Goal: Information Seeking & Learning: Learn about a topic

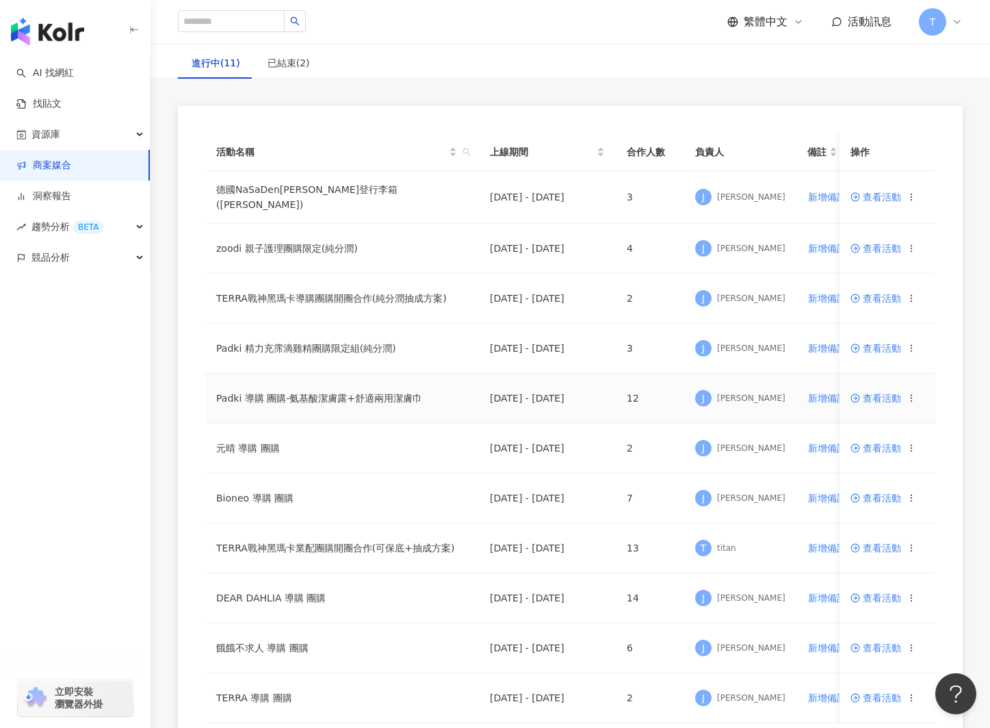
drag, startPoint x: 294, startPoint y: 393, endPoint x: 329, endPoint y: 466, distance: 81.4
click at [294, 393] on td "Padki 導購 團購-氨基酸潔膚露+舒適兩用潔膚巾" at bounding box center [342, 399] width 274 height 50
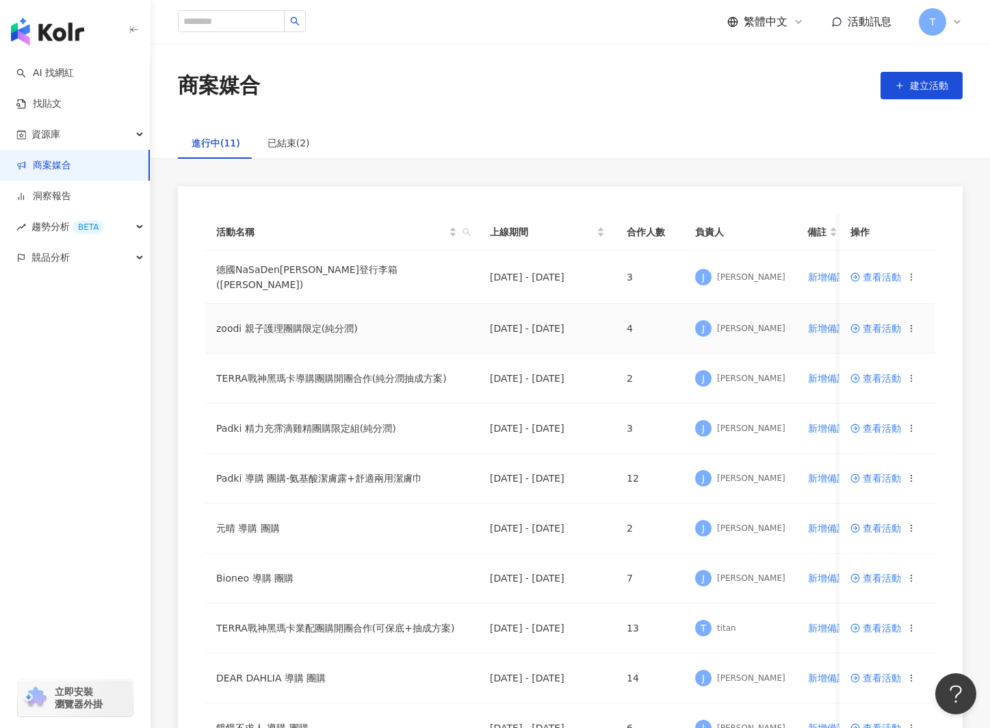
click at [470, 328] on span "查看活動" at bounding box center [875, 329] width 51 height 10
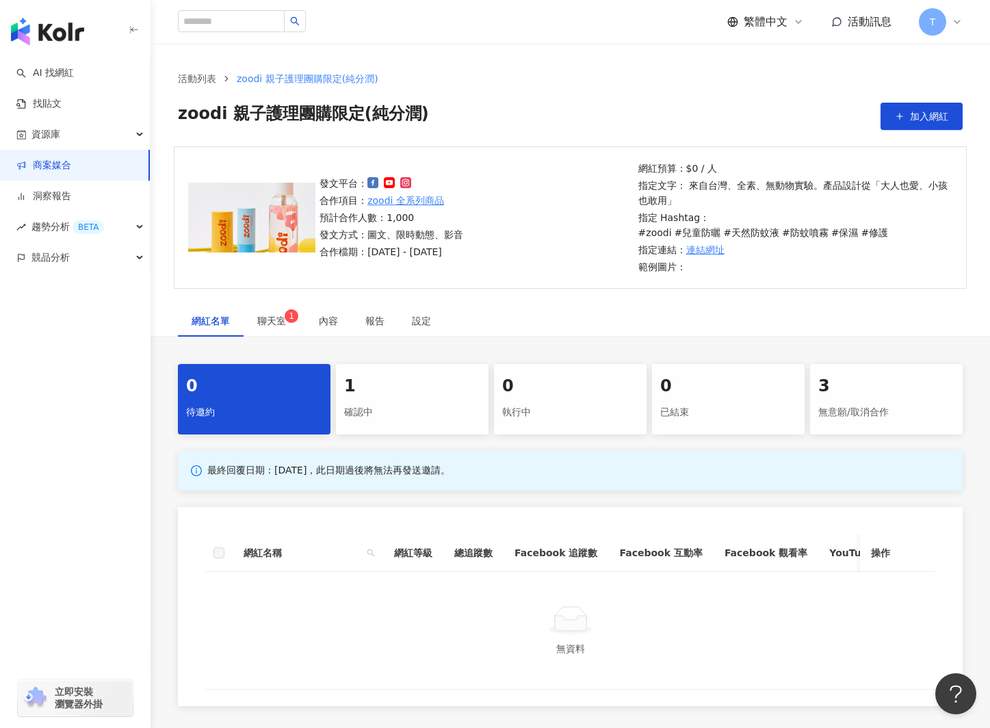
click at [402, 375] on div "1" at bounding box center [412, 386] width 136 height 23
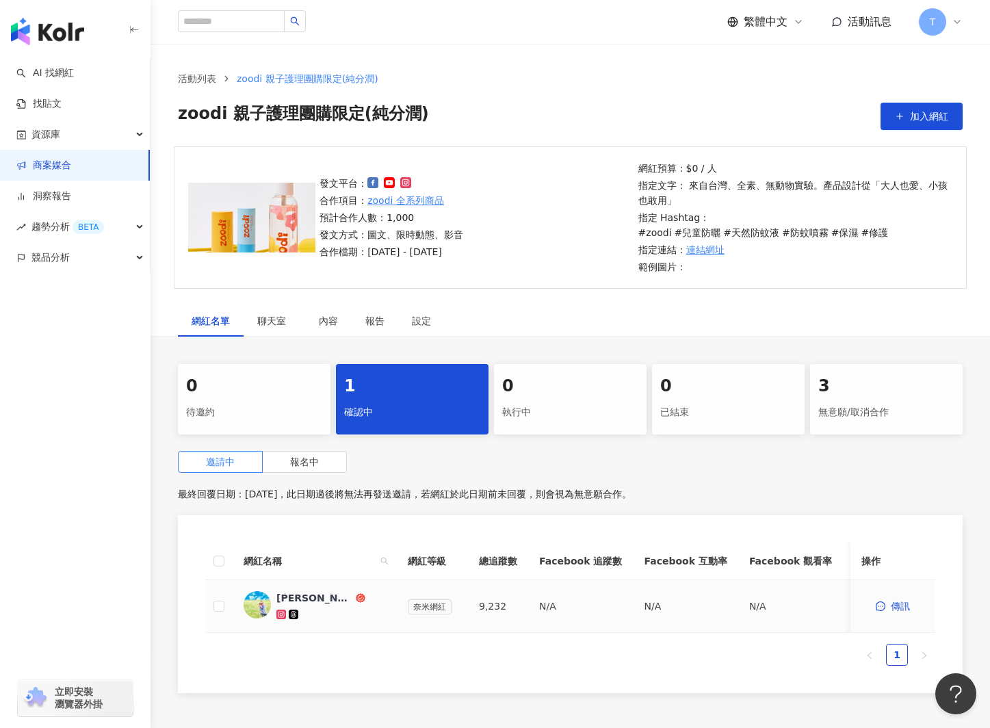
click at [289, 591] on div "[PERSON_NAME]" at bounding box center [314, 598] width 77 height 14
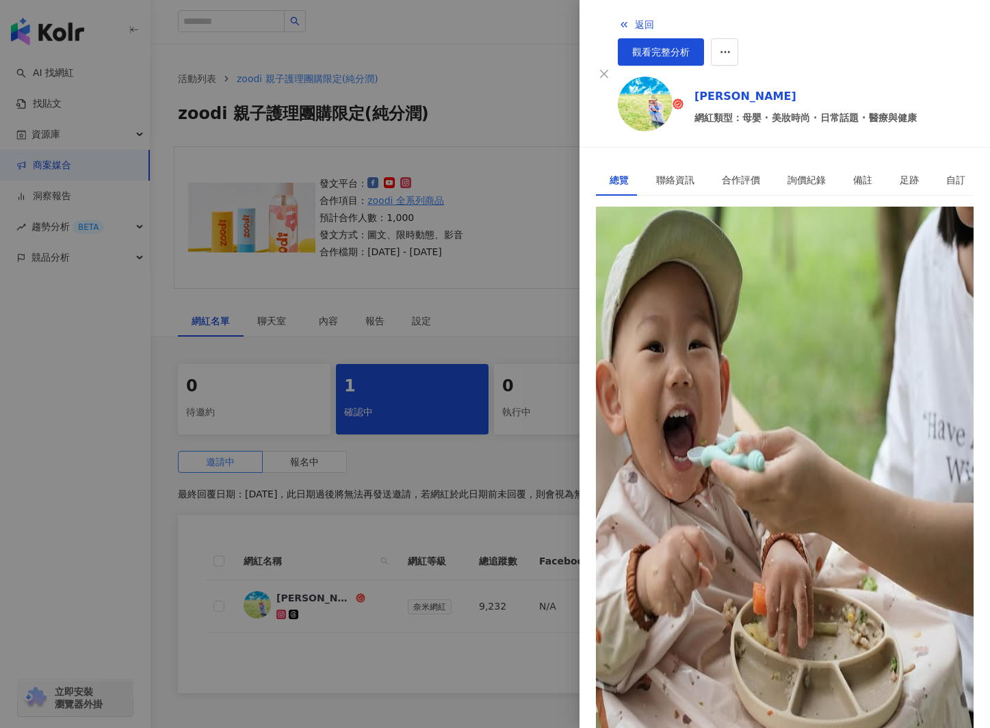
click at [470, 86] on img at bounding box center [645, 104] width 55 height 55
drag, startPoint x: 475, startPoint y: 168, endPoint x: 478, endPoint y: 229, distance: 61.0
click at [470, 169] on div at bounding box center [495, 364] width 990 height 728
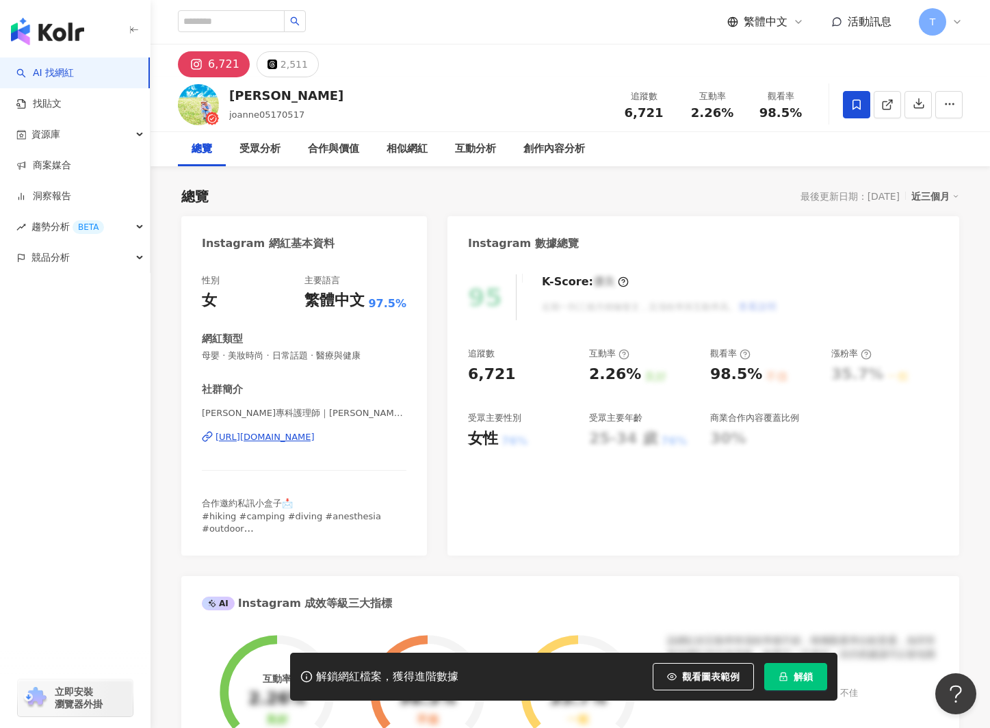
scroll to position [30, 0]
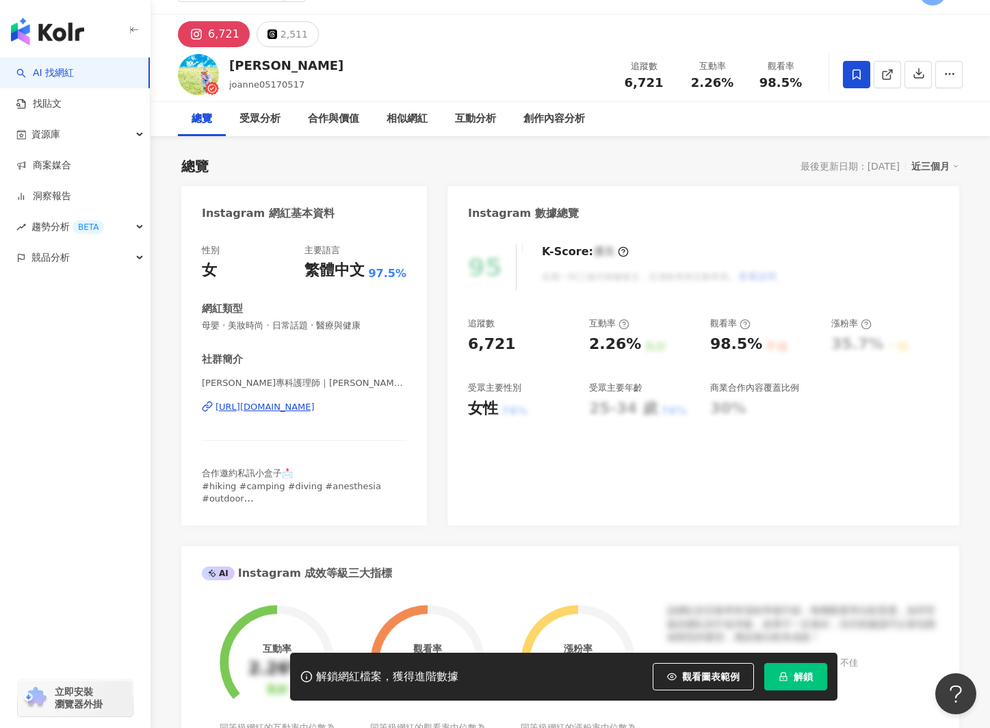
click at [296, 409] on div "[URL][DOMAIN_NAME]" at bounding box center [265, 407] width 99 height 12
